Goal: Information Seeking & Learning: Learn about a topic

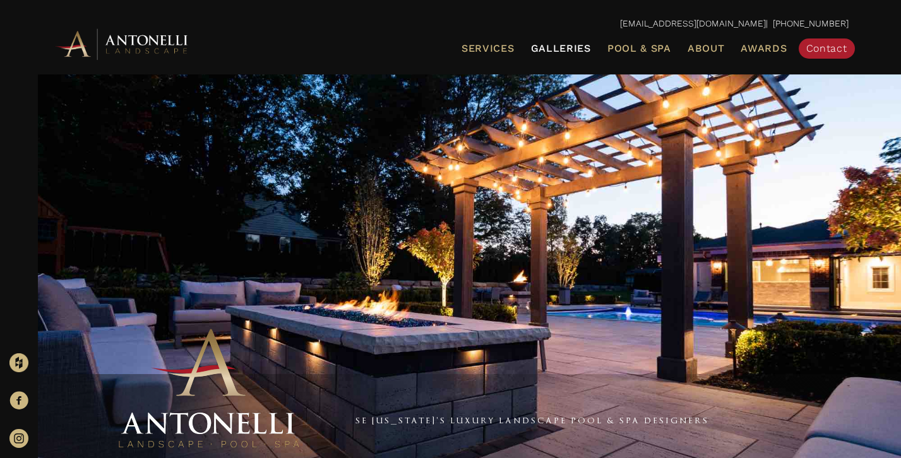
click at [568, 45] on span "Galleries" at bounding box center [561, 48] width 60 height 12
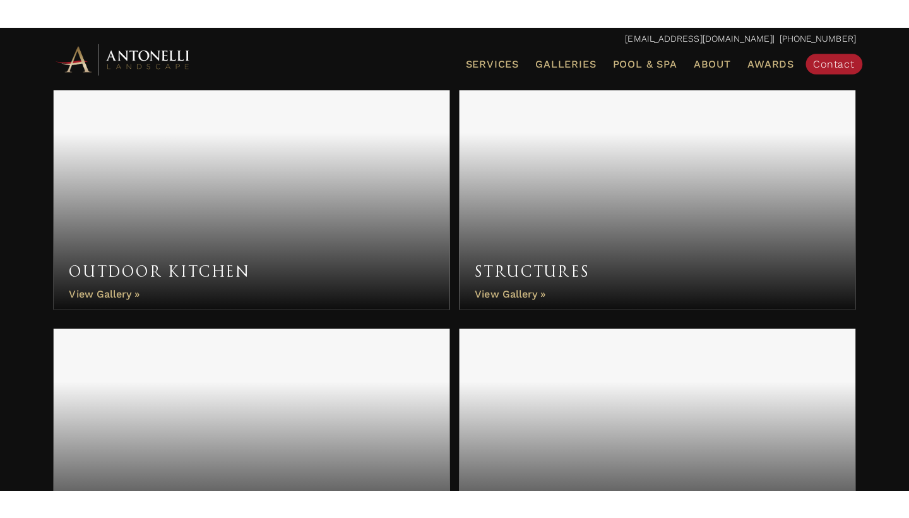
scroll to position [912, 0]
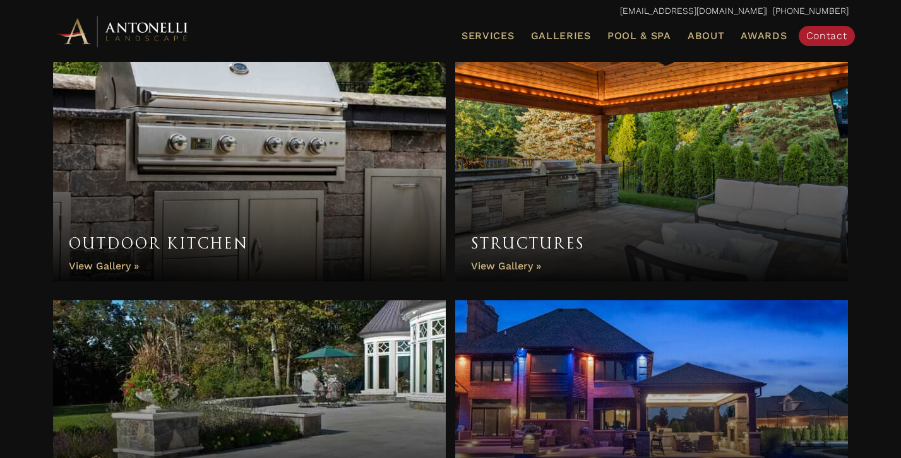
click at [509, 270] on link "Structures" at bounding box center [651, 167] width 393 height 227
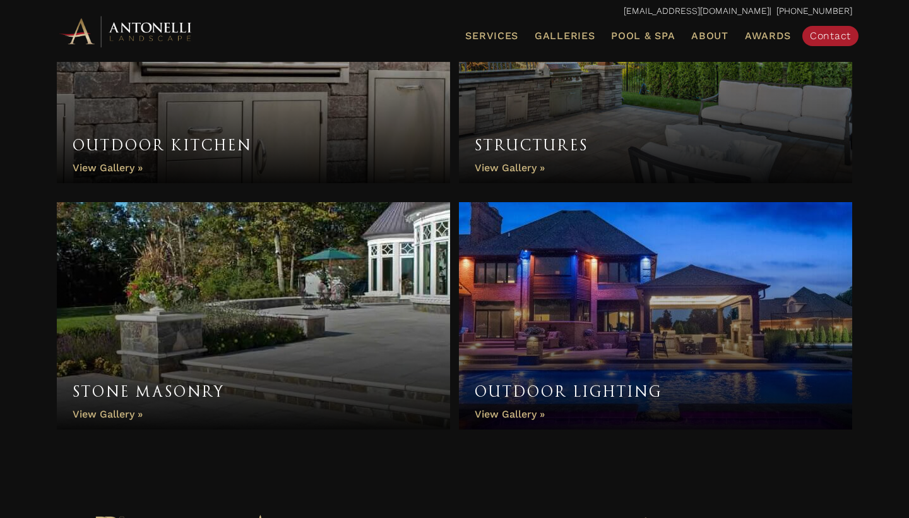
scroll to position [1011, 0]
click at [182, 390] on link "Stone Masonry" at bounding box center [253, 314] width 393 height 227
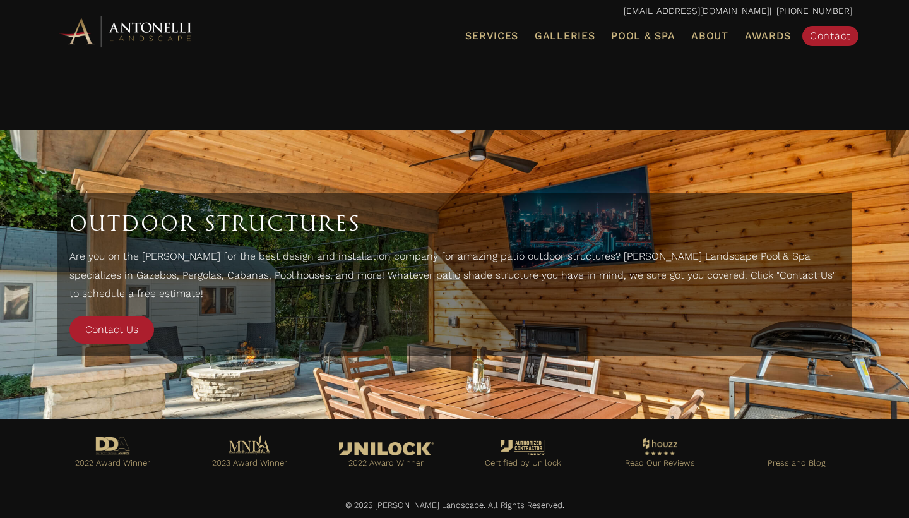
scroll to position [3537, 0]
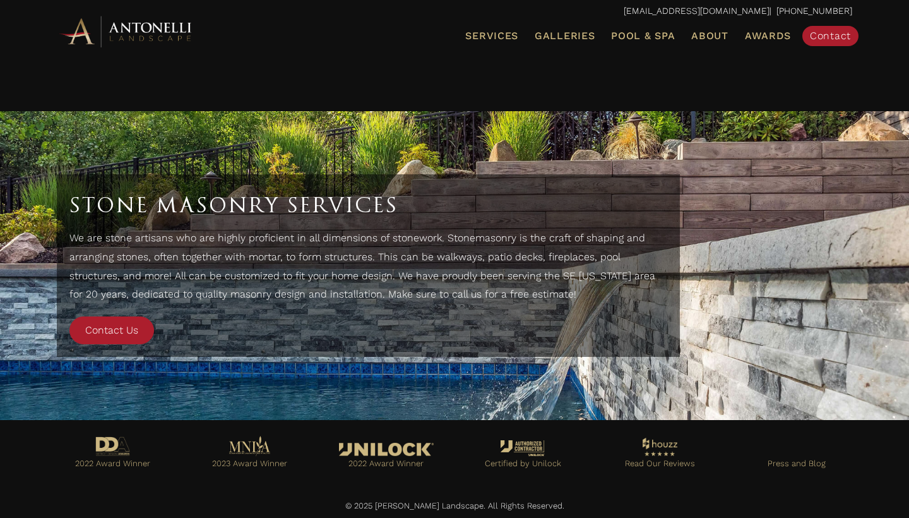
scroll to position [736, 0]
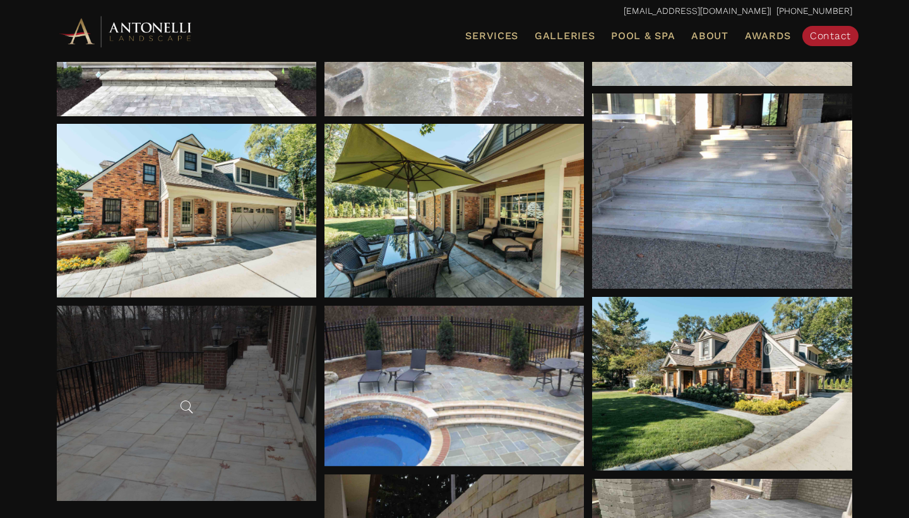
click at [232, 388] on div at bounding box center [187, 403] width 260 height 195
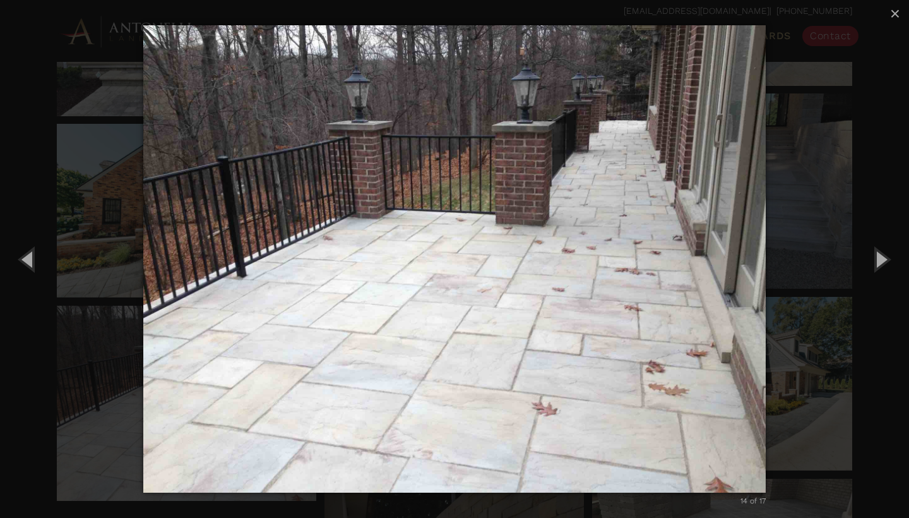
click at [95, 355] on div "14 of 17 Loading..." at bounding box center [454, 259] width 909 height 518
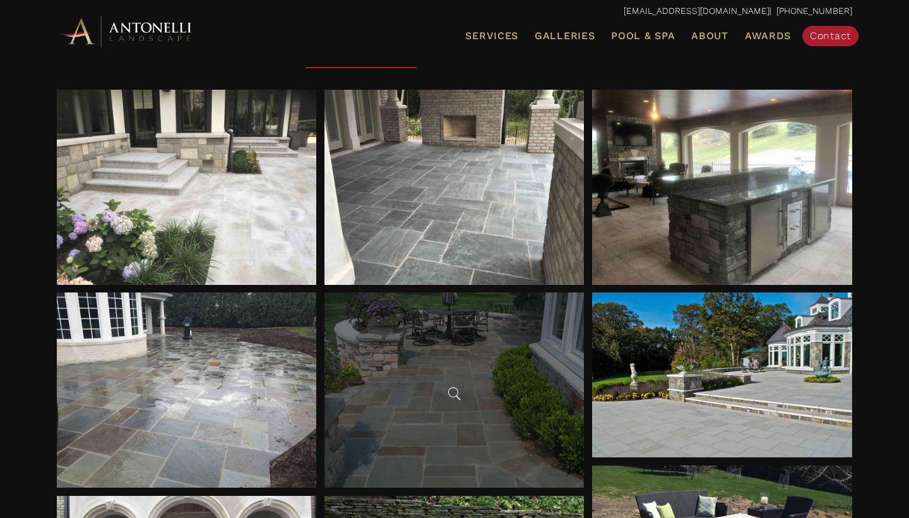
scroll to position [0, 0]
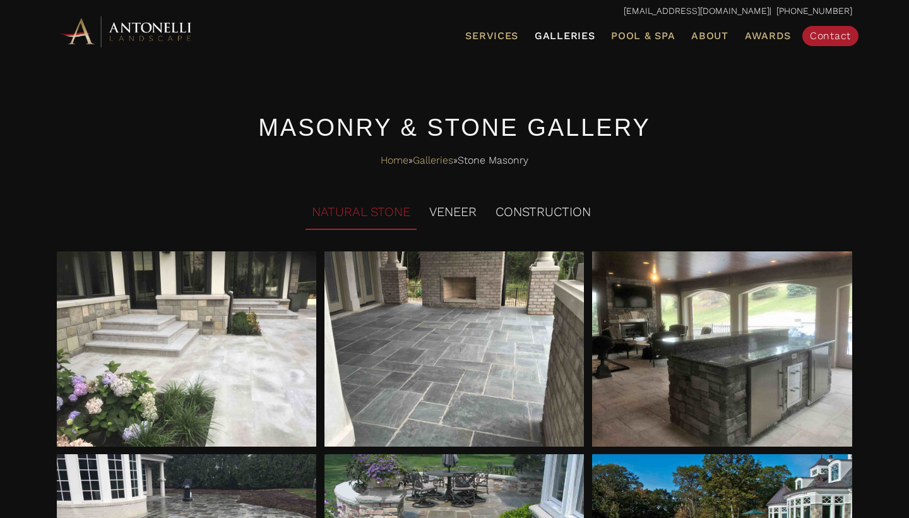
click at [573, 31] on span "Galleries" at bounding box center [565, 36] width 60 height 12
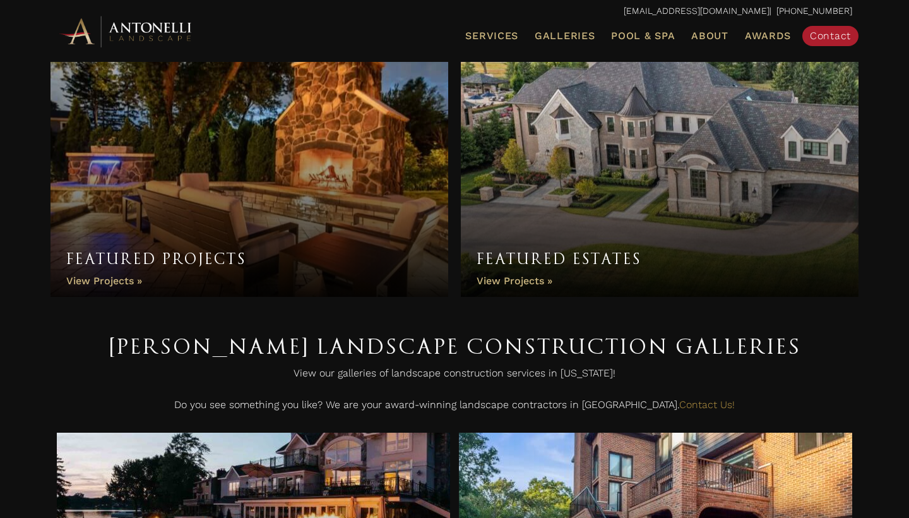
scroll to position [40, 0]
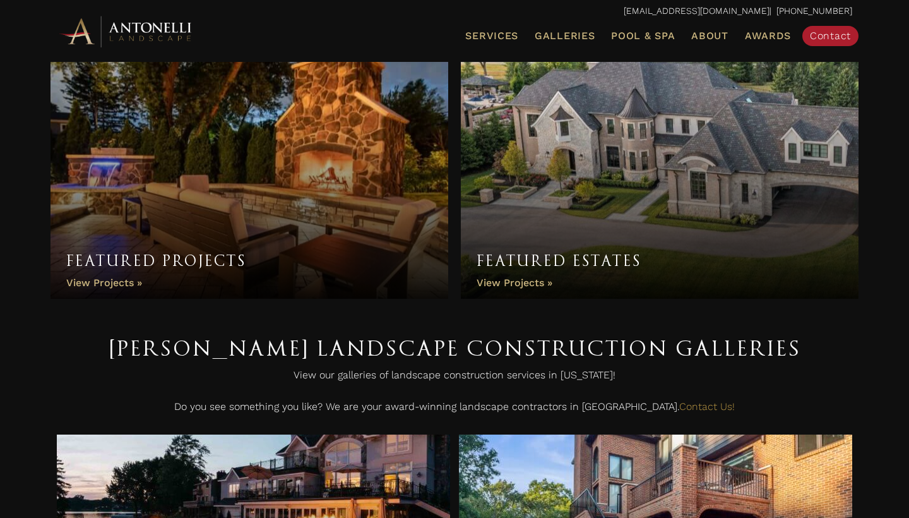
click at [527, 271] on link "Featured Estates" at bounding box center [660, 165] width 398 height 265
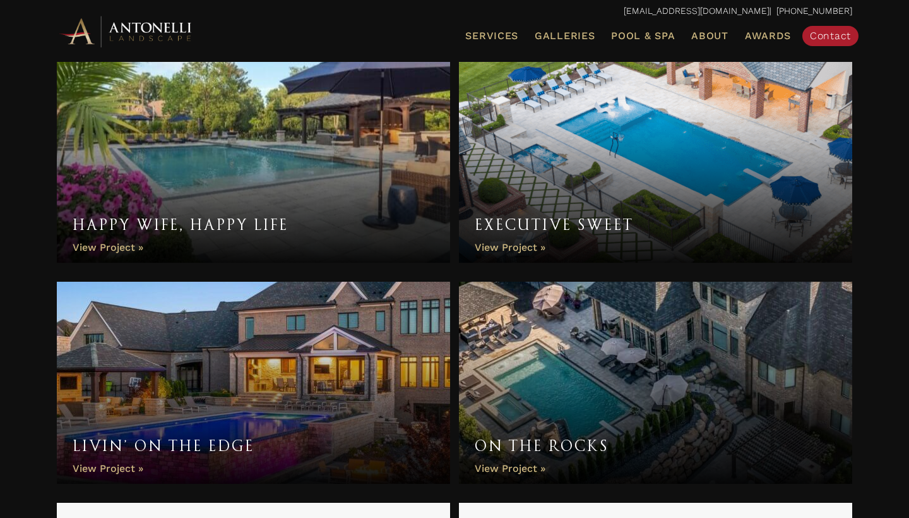
scroll to position [561, 0]
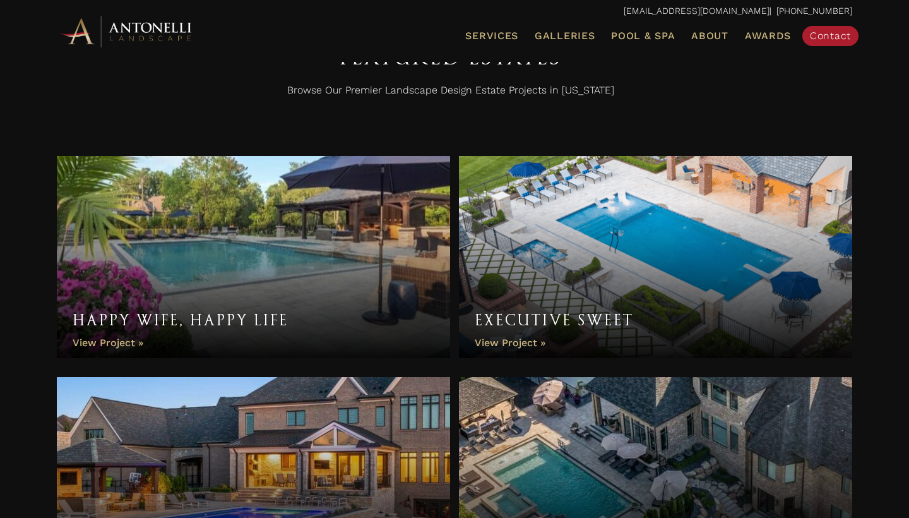
click at [535, 328] on link "Executive Sweet" at bounding box center [655, 257] width 393 height 202
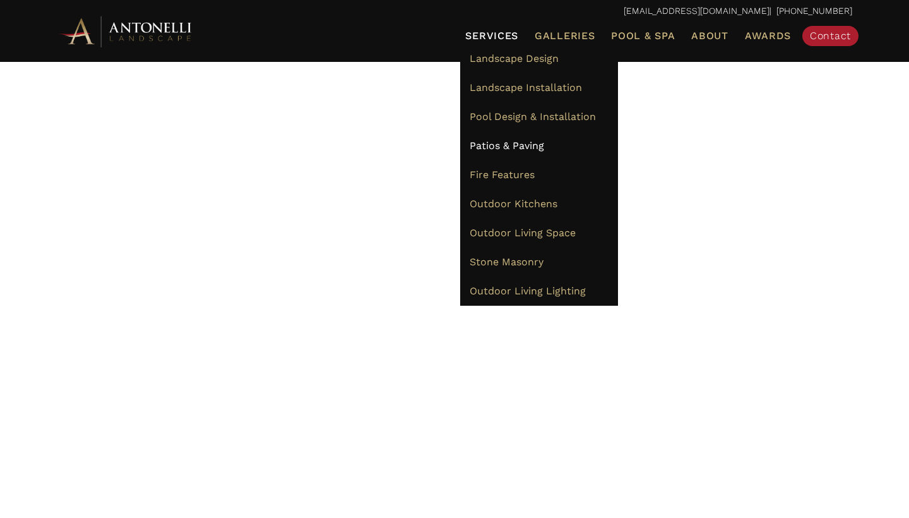
click at [507, 146] on span "Patios & Paving" at bounding box center [507, 146] width 74 height 12
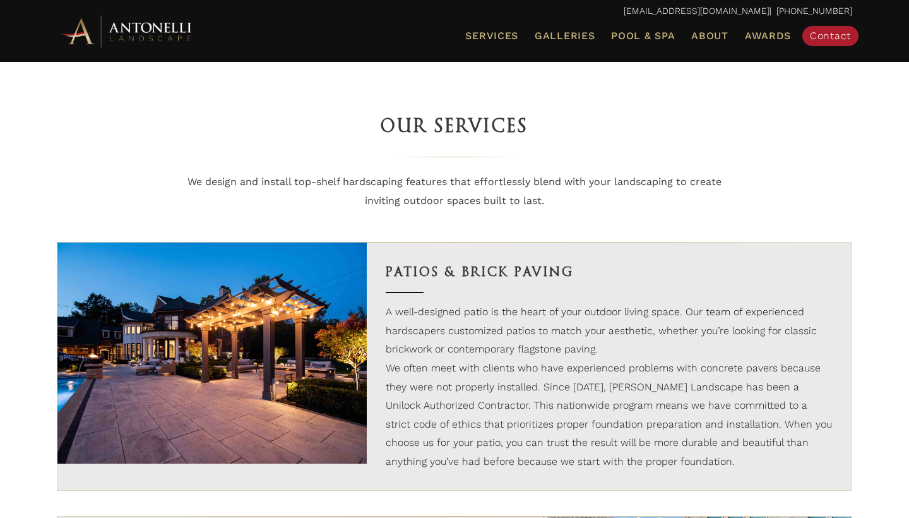
scroll to position [620, 0]
